Goal: Task Accomplishment & Management: Manage account settings

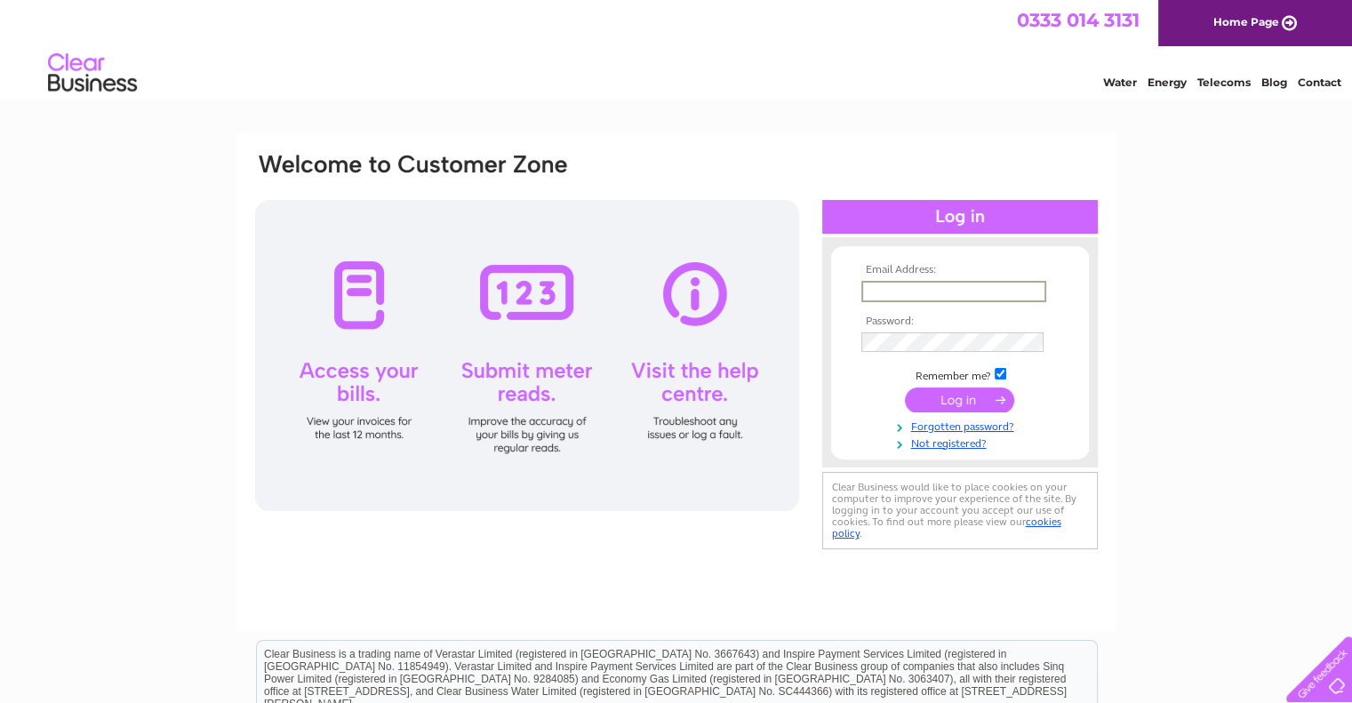
type input "[EMAIL_ADDRESS][DOMAIN_NAME]"
click at [905, 387] on input "submit" at bounding box center [959, 399] width 109 height 25
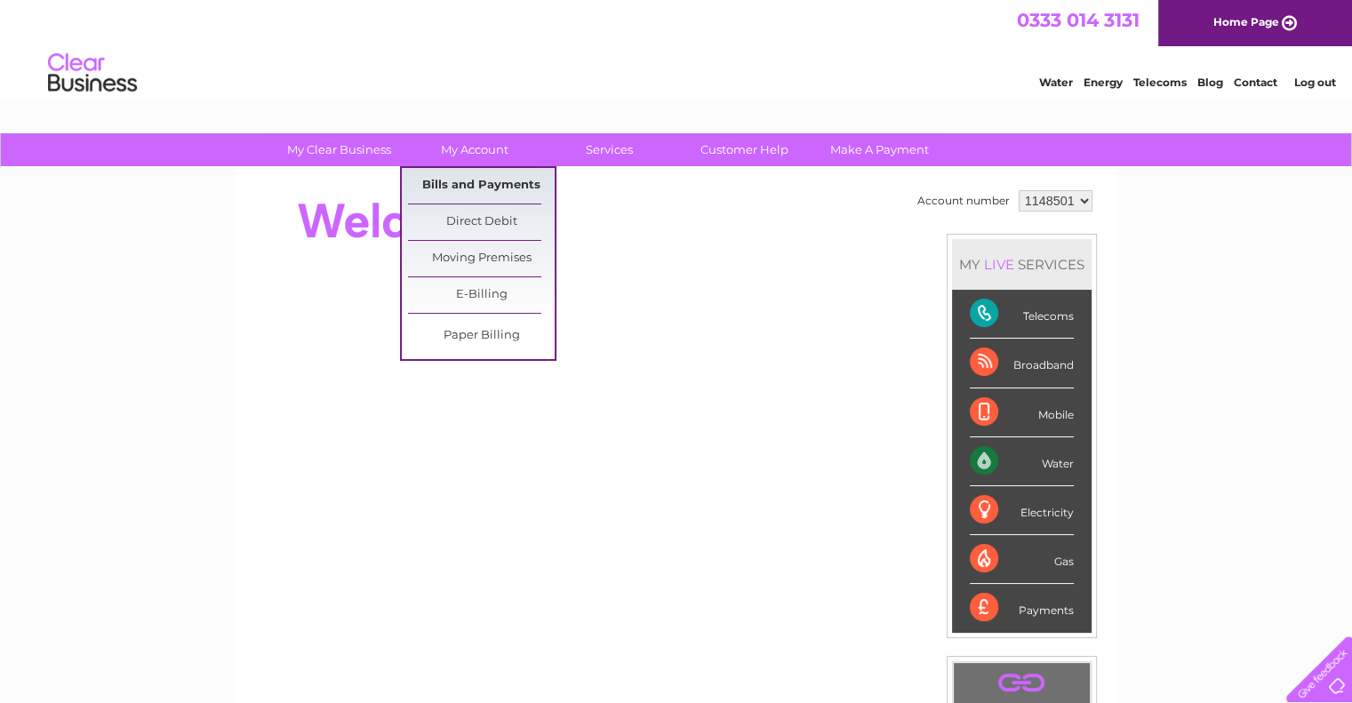
click at [477, 180] on link "Bills and Payments" at bounding box center [481, 186] width 147 height 36
click at [475, 212] on link "Direct Debit" at bounding box center [481, 222] width 147 height 36
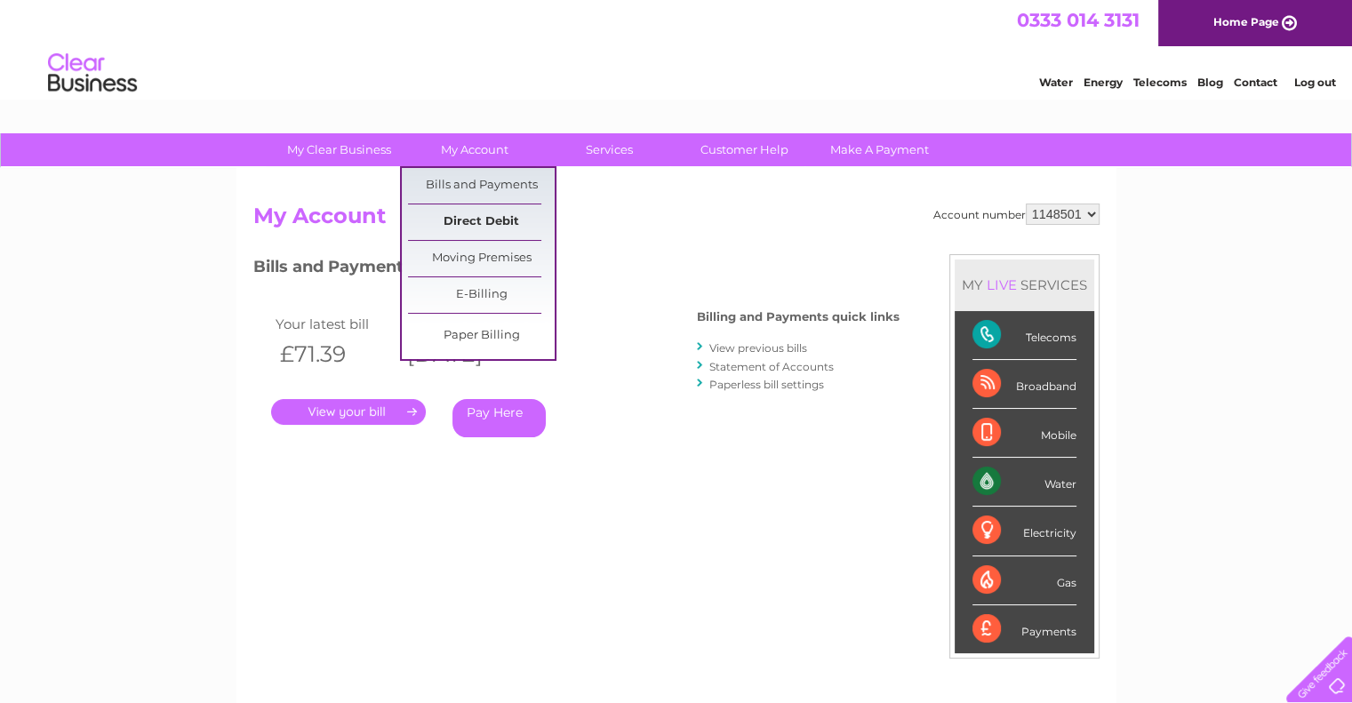
click at [485, 222] on link "Direct Debit" at bounding box center [481, 222] width 147 height 36
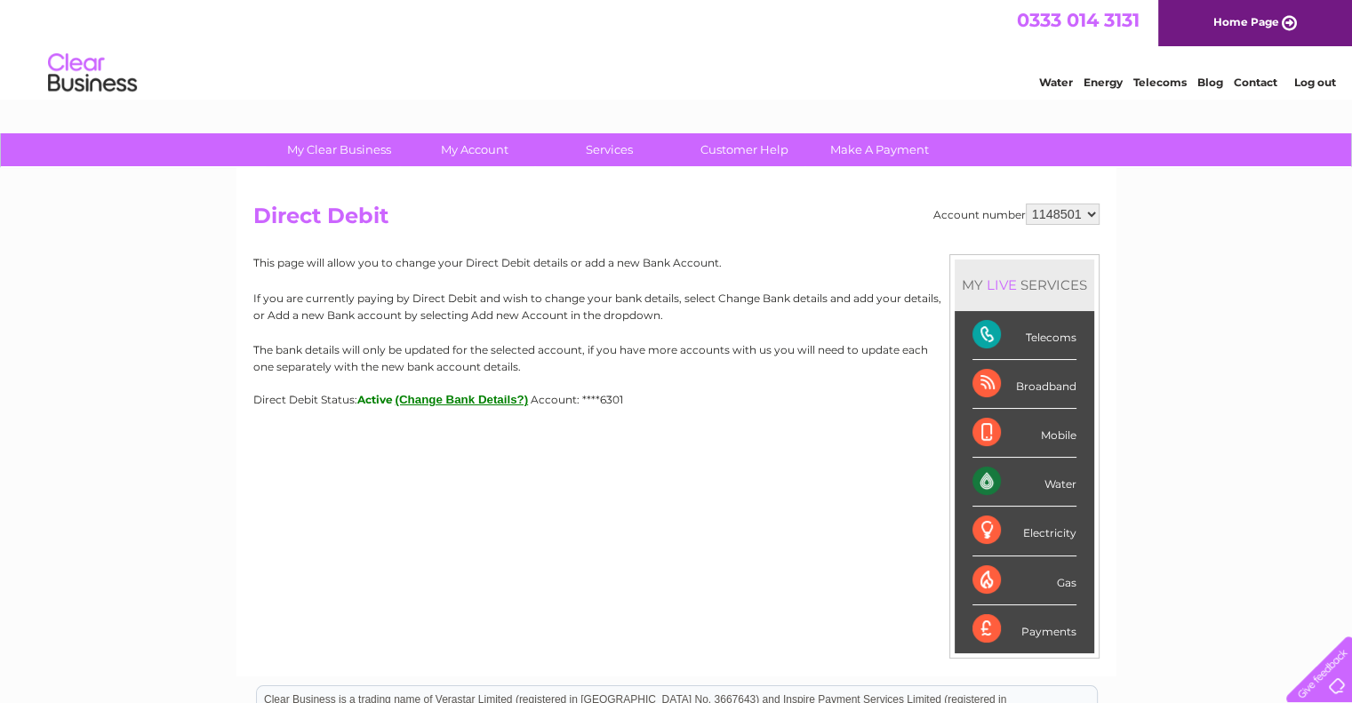
click at [477, 400] on button "(Change Bank Details?)" at bounding box center [462, 399] width 133 height 13
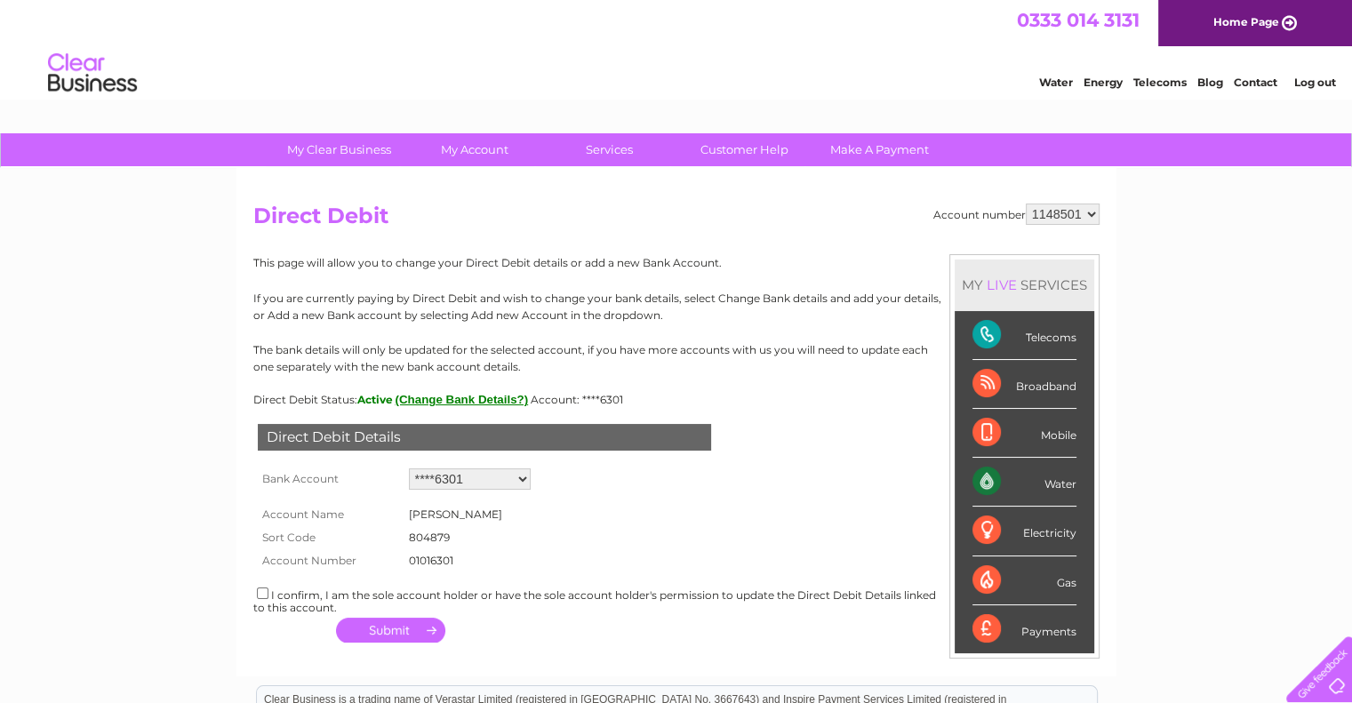
click at [523, 485] on select "Add new account ****6301 ****4260" at bounding box center [470, 479] width 122 height 21
click at [695, 539] on form "Account Name Mr Robert Begg Sort Code 804879 Account Number 01016301 1201231" at bounding box center [676, 532] width 846 height 77
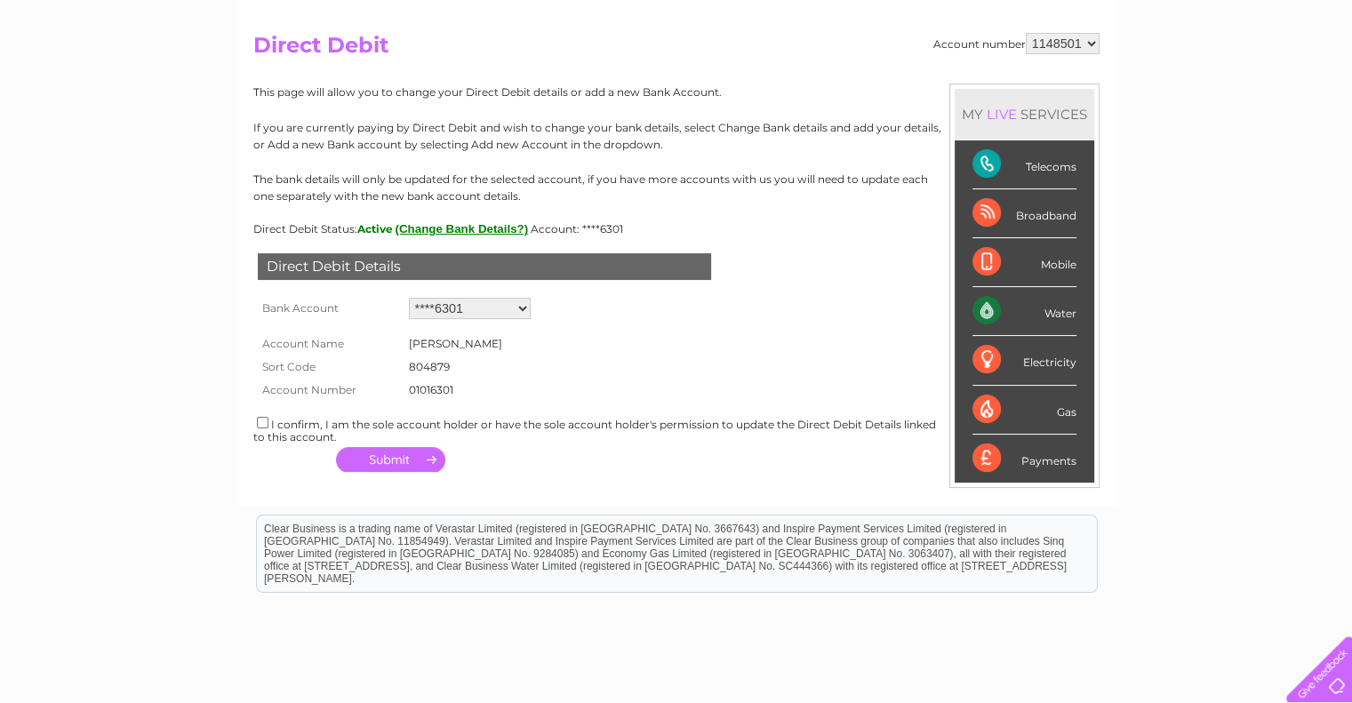
scroll to position [168, 0]
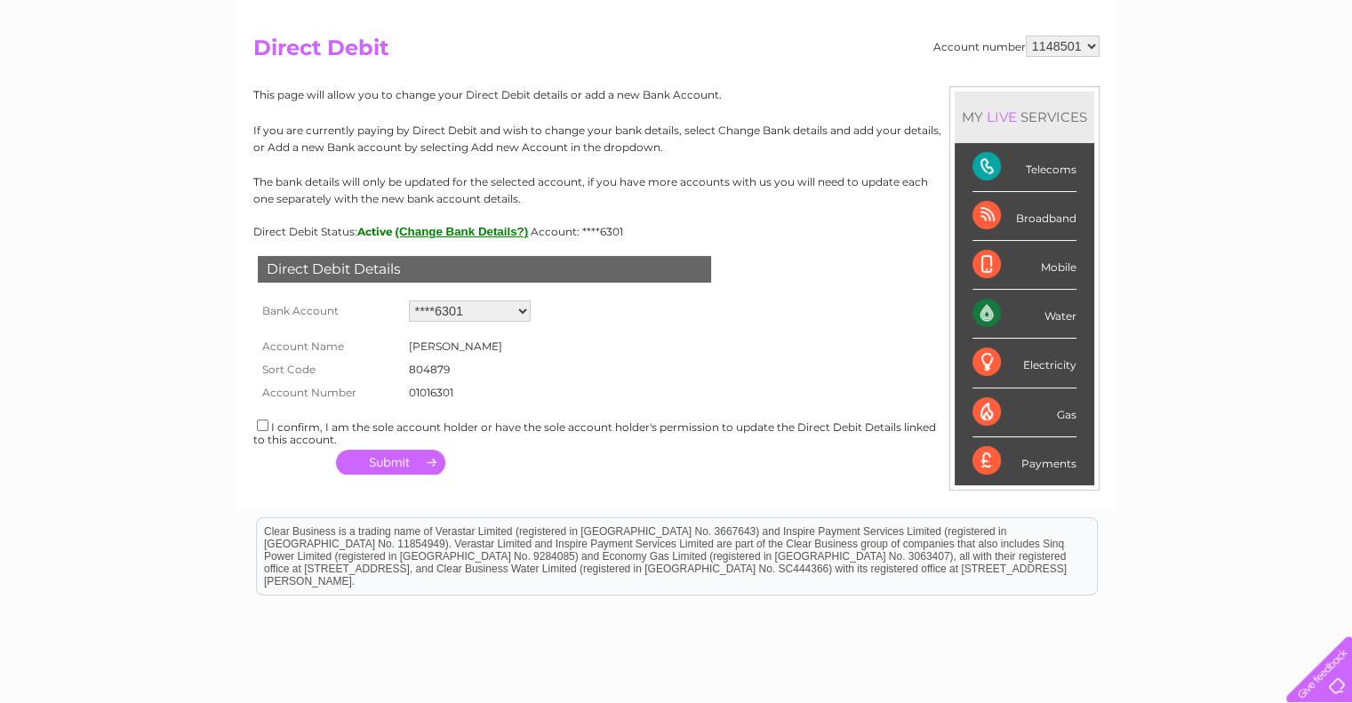
click at [484, 312] on select "Add new account ****6301 ****4260" at bounding box center [470, 311] width 122 height 21
select select "0"
click at [409, 301] on select "Add new account ****6301 ****4260" at bounding box center [470, 311] width 122 height 21
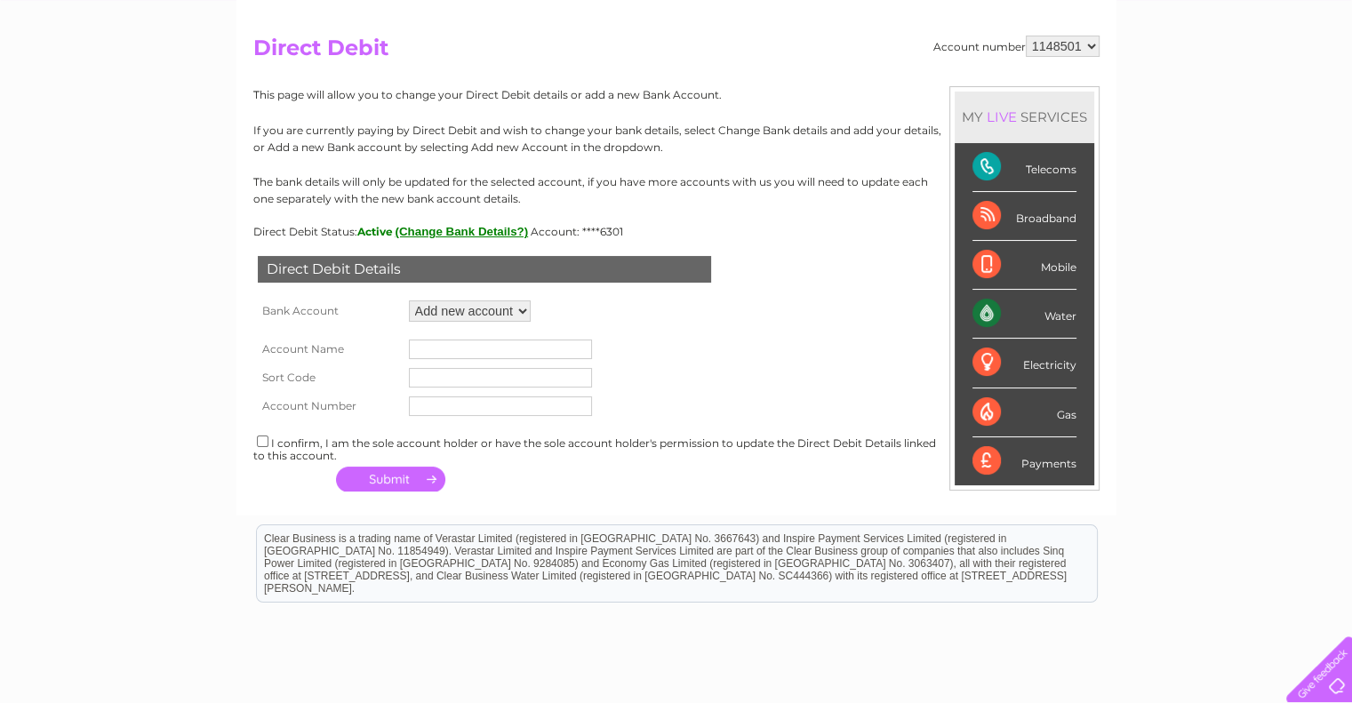
click at [445, 348] on input "text" at bounding box center [500, 350] width 183 height 20
type input "[PERSON_NAME]"
click at [469, 376] on input "text" at bounding box center [500, 378] width 183 height 20
type input "2"
type input "040004"
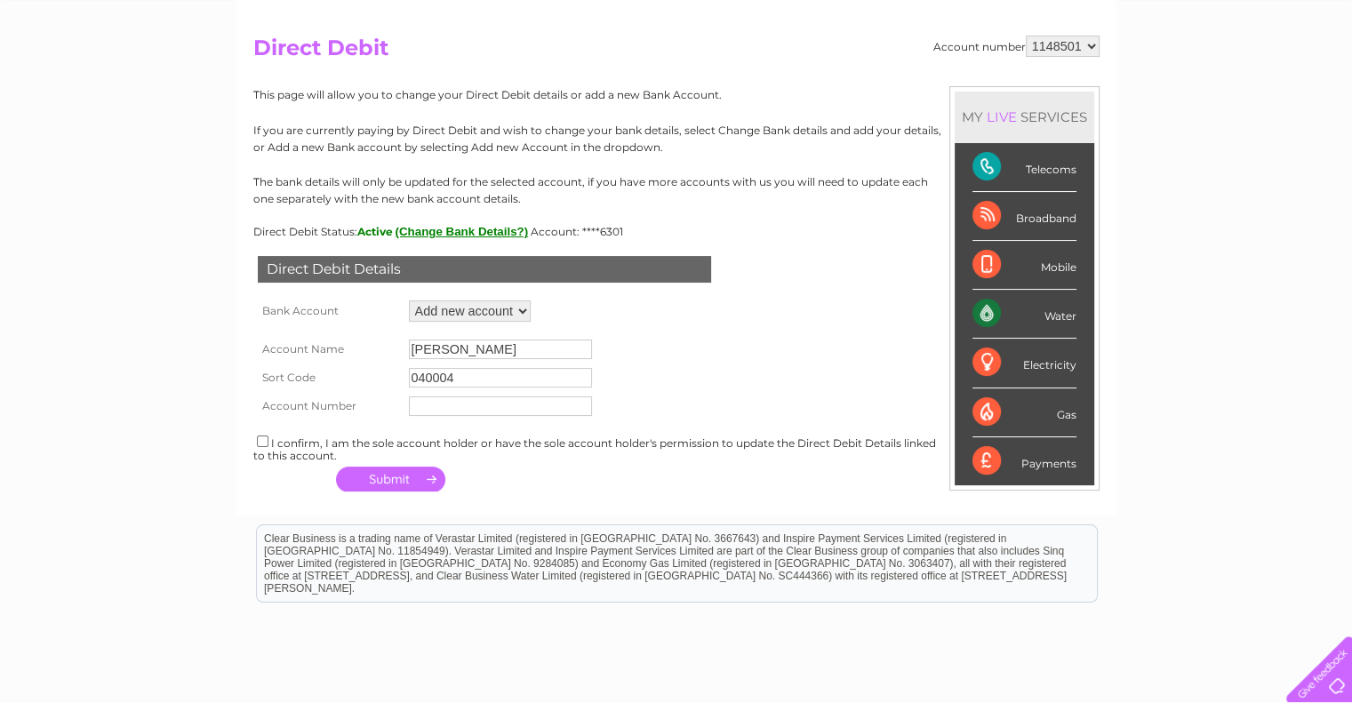
click at [469, 409] on input "text" at bounding box center [500, 407] width 183 height 20
type input "27542640"
click at [352, 442] on div "I confirm, I am the sole account holder or have the sole account holder's permi…" at bounding box center [676, 447] width 846 height 29
click at [258, 440] on input "checkbox" at bounding box center [263, 442] width 12 height 12
checkbox input "true"
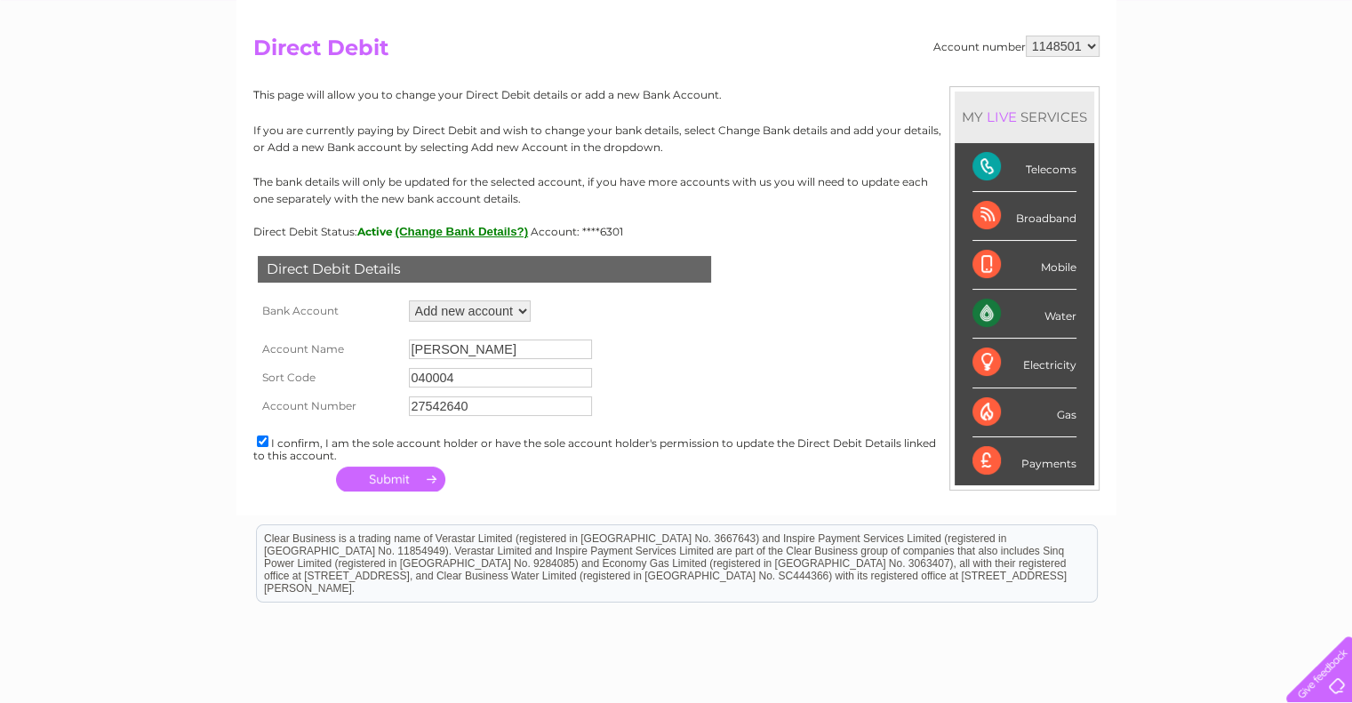
click at [399, 485] on button "button" at bounding box center [390, 479] width 109 height 25
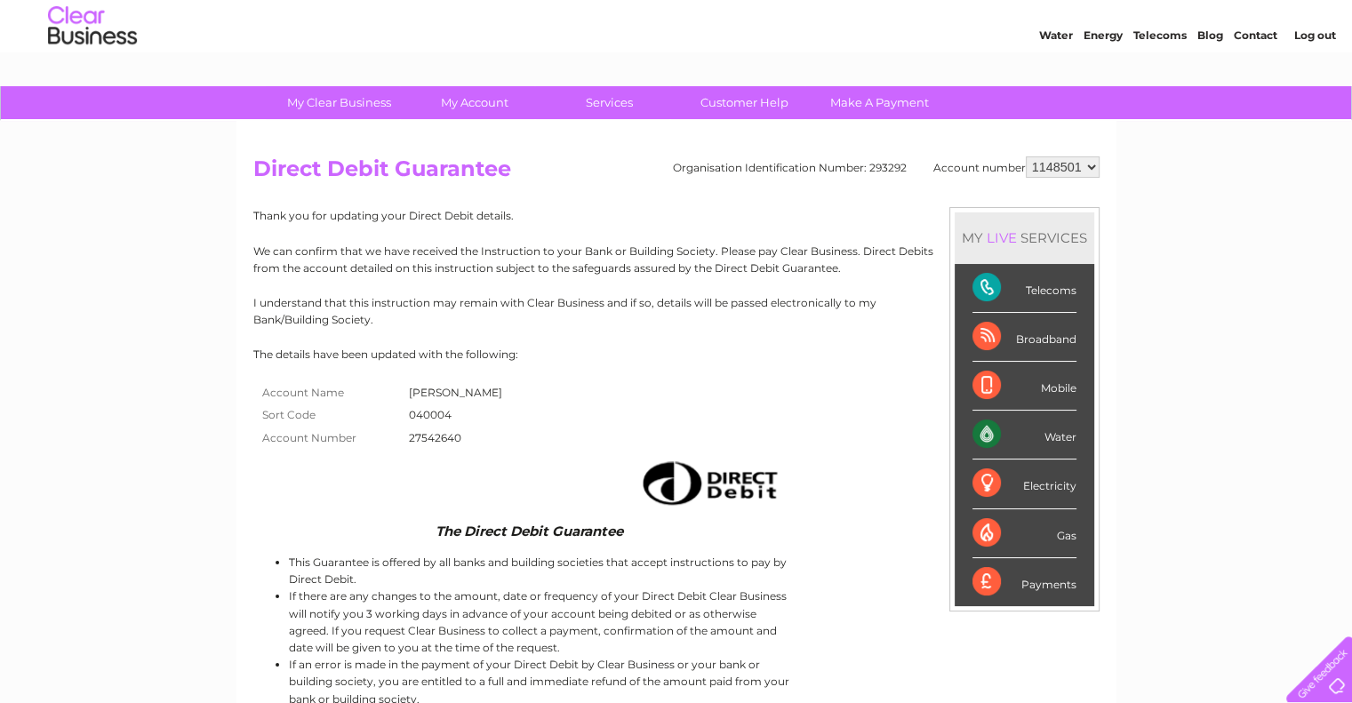
scroll to position [25, 0]
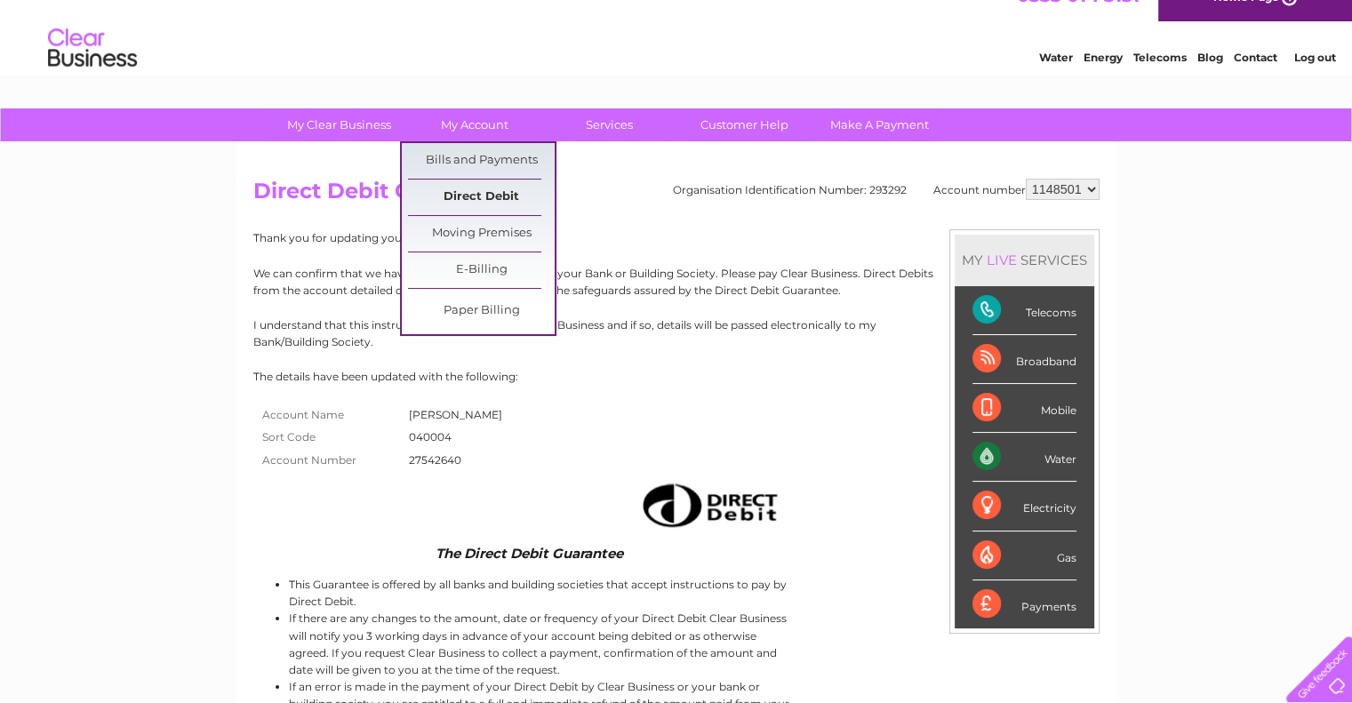
click at [475, 196] on link "Direct Debit" at bounding box center [481, 198] width 147 height 36
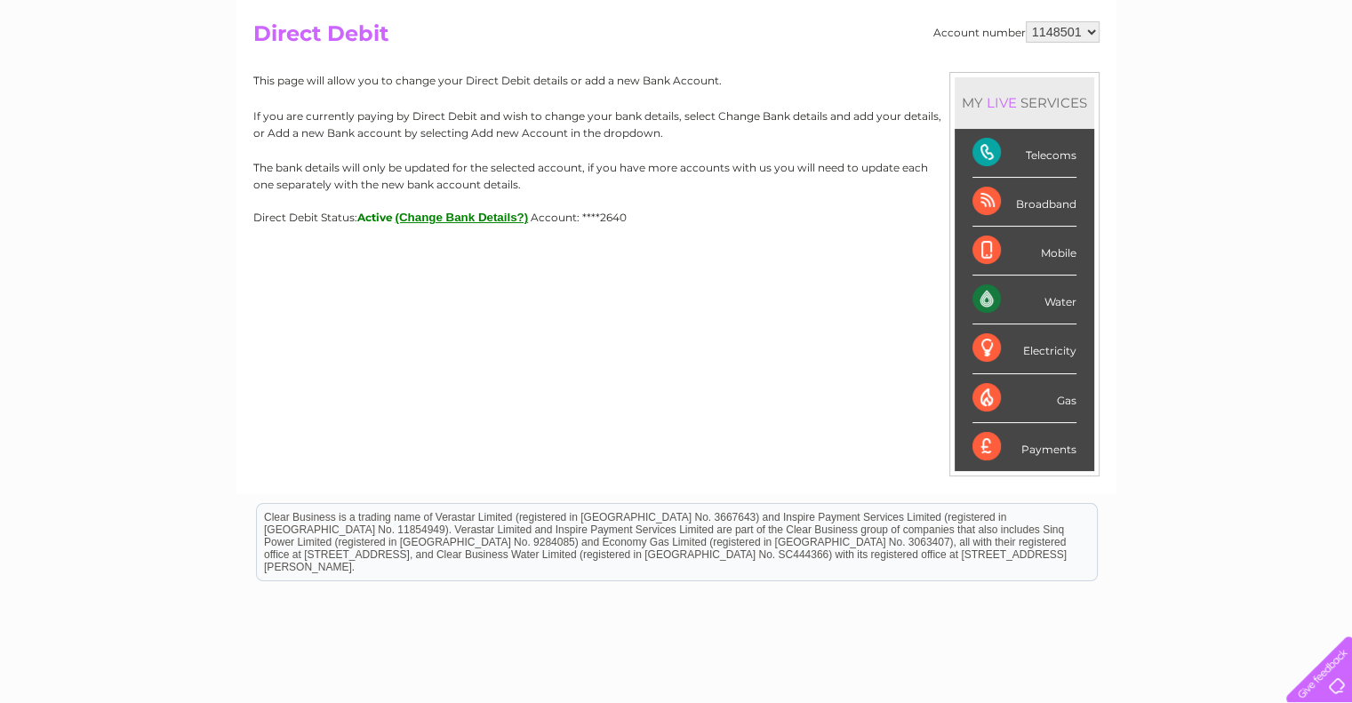
scroll to position [185, 0]
click at [499, 209] on button "(Change Bank Details?)" at bounding box center [462, 214] width 133 height 13
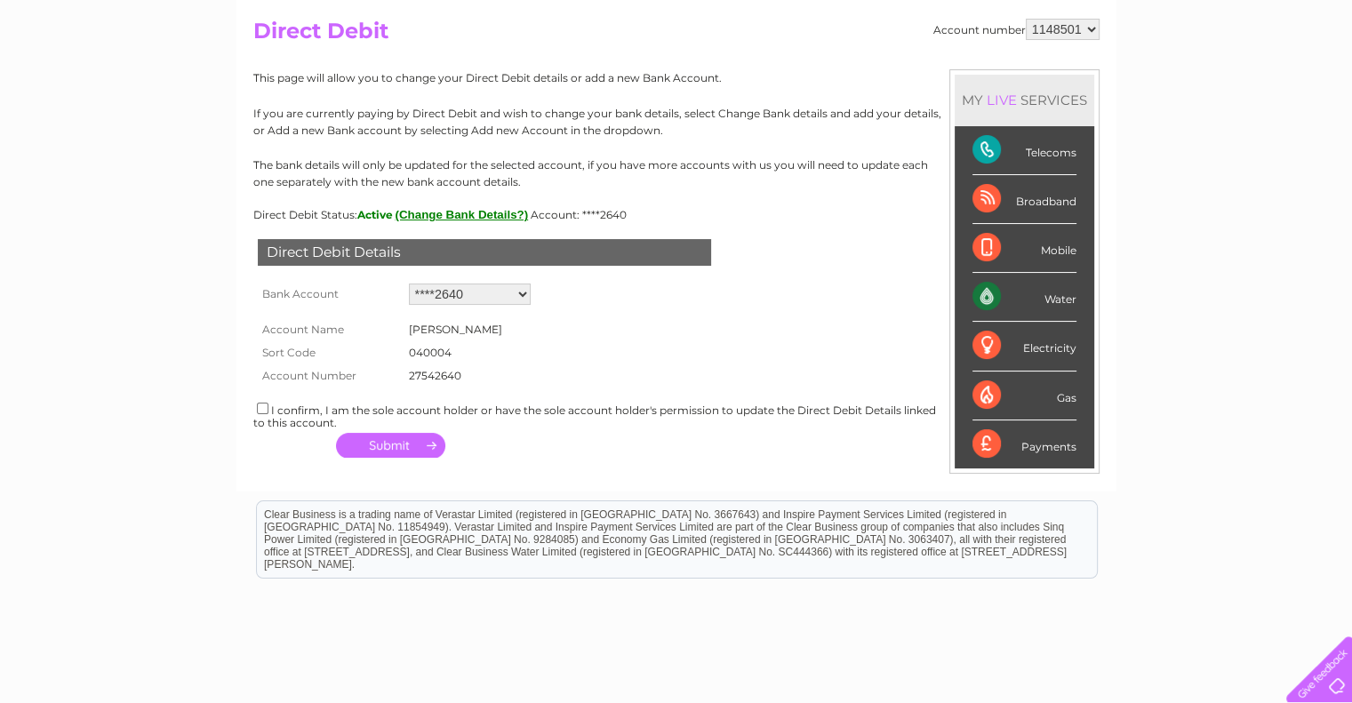
click at [517, 294] on select "Add new account ****2640 ****6301 ****4260" at bounding box center [470, 294] width 122 height 21
click at [409, 284] on select "Add new account ****2640 ****6301 ****4260" at bounding box center [470, 294] width 122 height 21
click at [261, 413] on div "I confirm, I am the sole account holder or have the sole account holder's permi…" at bounding box center [676, 414] width 846 height 29
click at [261, 408] on input "checkbox" at bounding box center [263, 409] width 12 height 12
checkbox input "true"
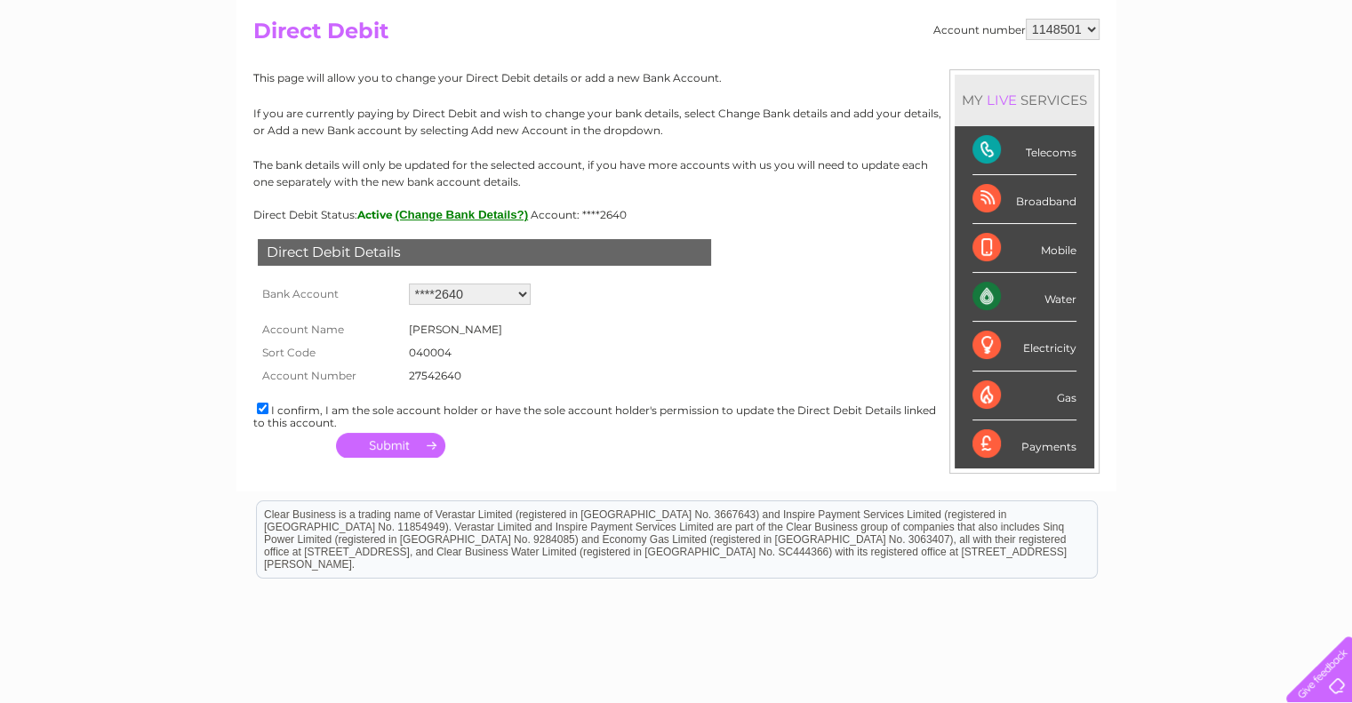
click at [399, 444] on button "button" at bounding box center [390, 445] width 109 height 25
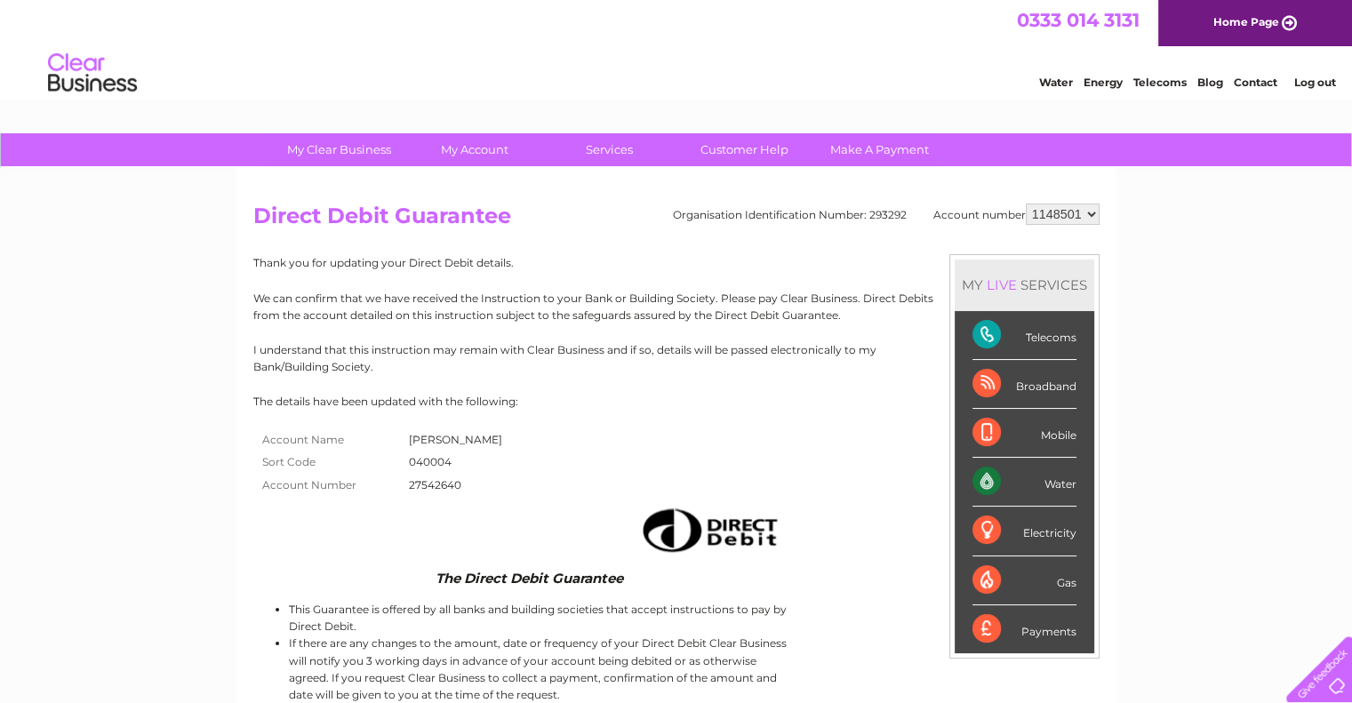
click at [1311, 81] on link "Log out" at bounding box center [1315, 82] width 42 height 13
